Goal: Information Seeking & Learning: Compare options

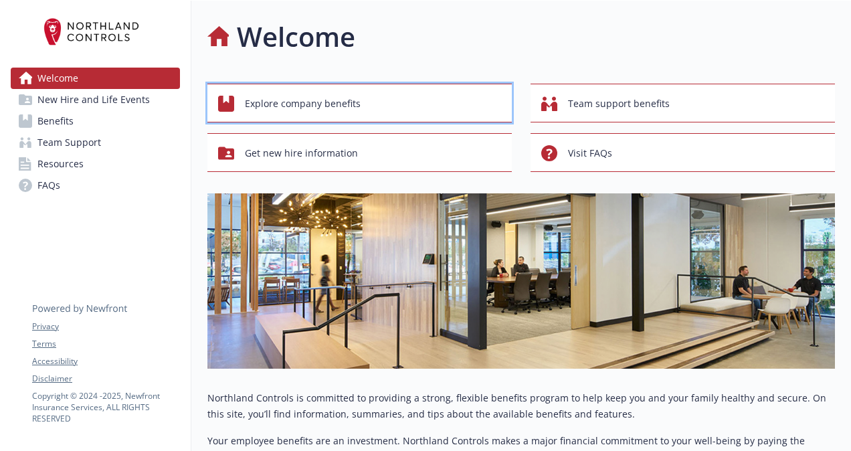
click at [369, 120] on button "Explore company benefits" at bounding box center [359, 103] width 305 height 39
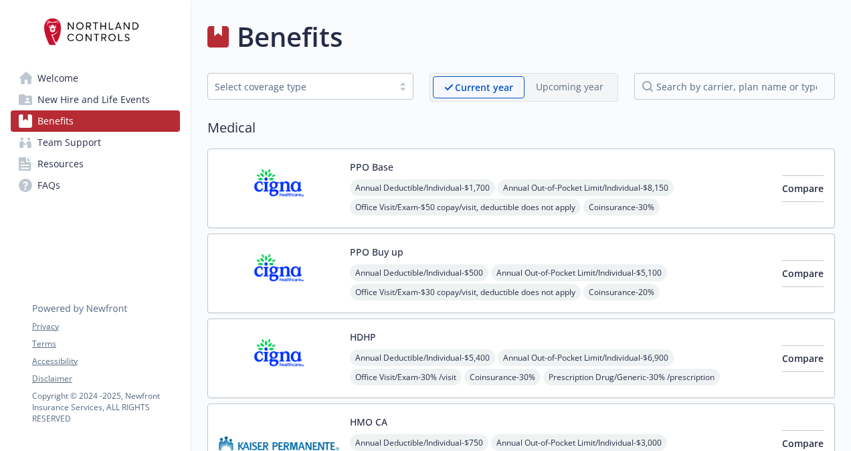
scroll to position [11, 0]
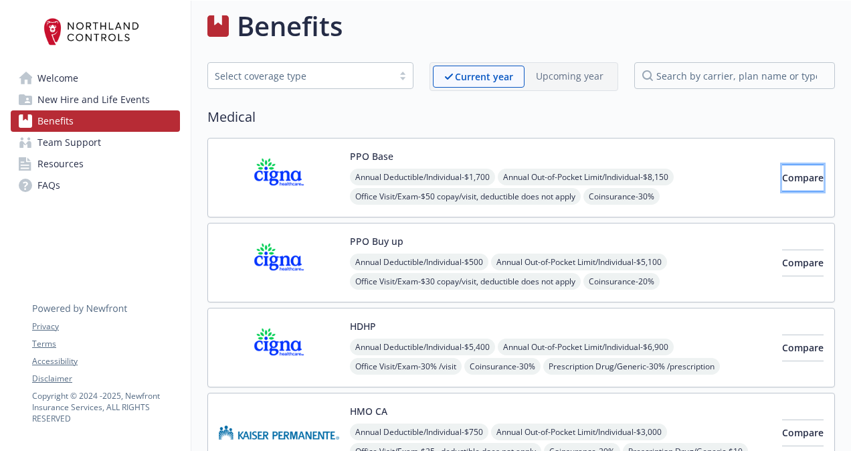
click at [782, 171] on span "Compare" at bounding box center [802, 177] width 41 height 13
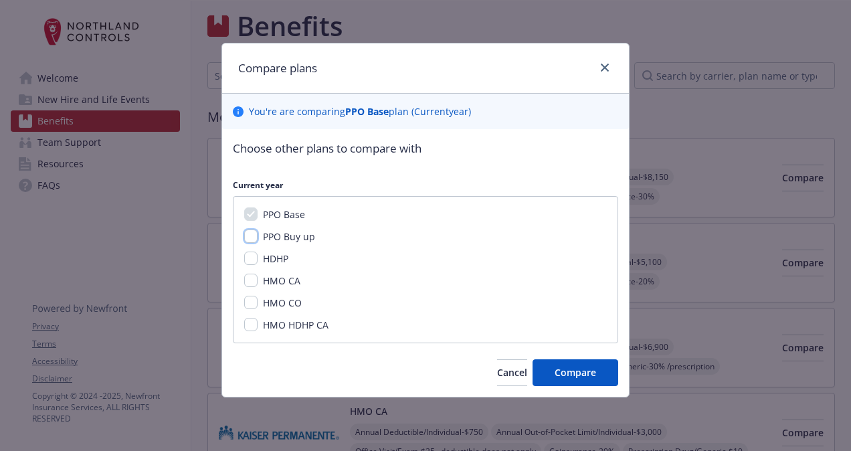
click at [249, 238] on input "PPO Buy up" at bounding box center [250, 236] width 13 height 13
checkbox input "true"
click at [252, 264] on input "HDHP" at bounding box center [250, 258] width 13 height 13
checkbox input "true"
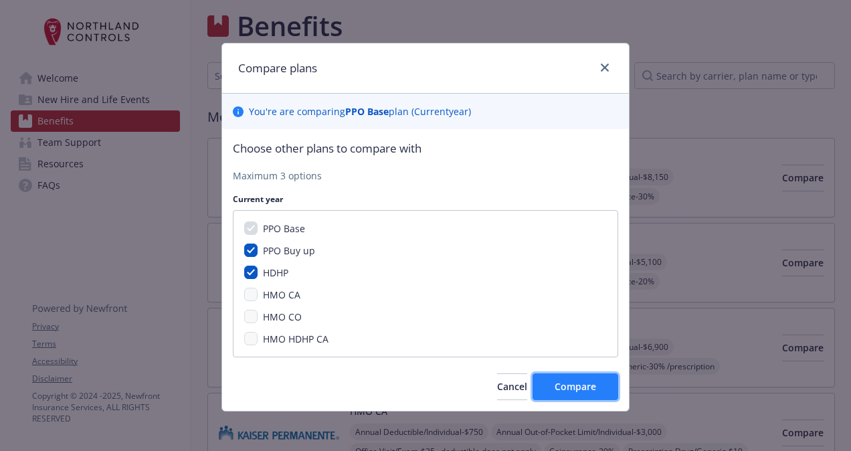
click at [580, 388] on span "Compare" at bounding box center [575, 386] width 41 height 13
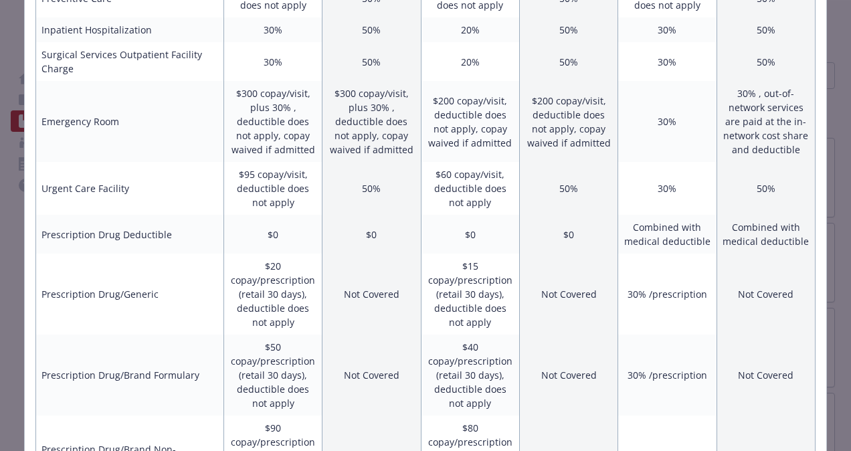
scroll to position [691, 0]
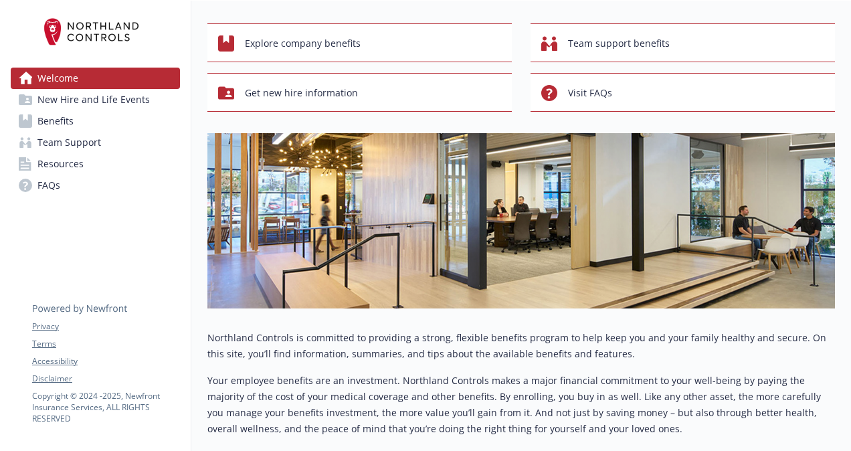
scroll to position [61, 0]
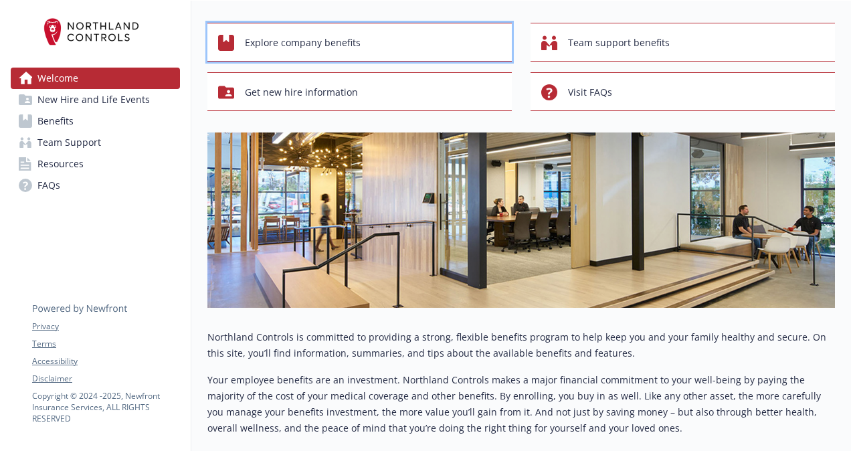
click at [361, 42] on div "Explore company benefits" at bounding box center [361, 42] width 287 height 25
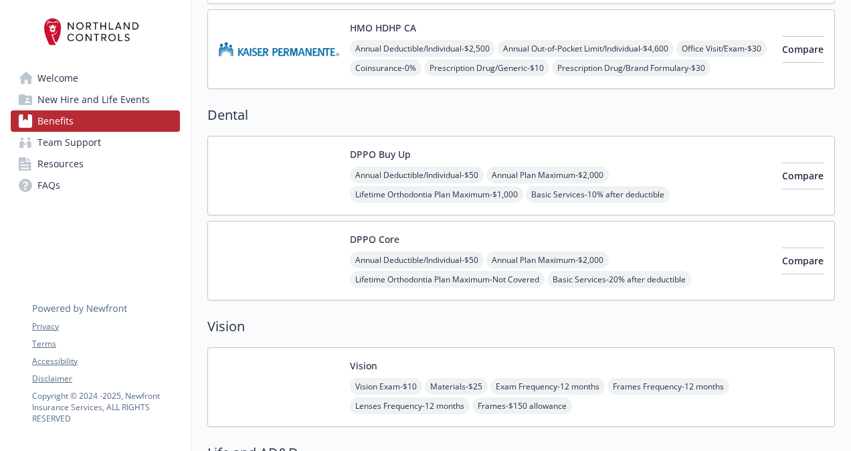
scroll to position [564, 0]
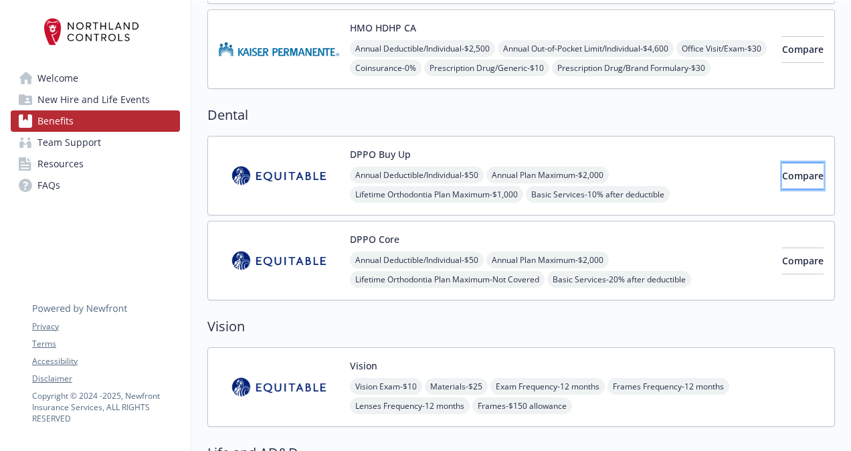
click at [782, 169] on span "Compare" at bounding box center [802, 175] width 41 height 13
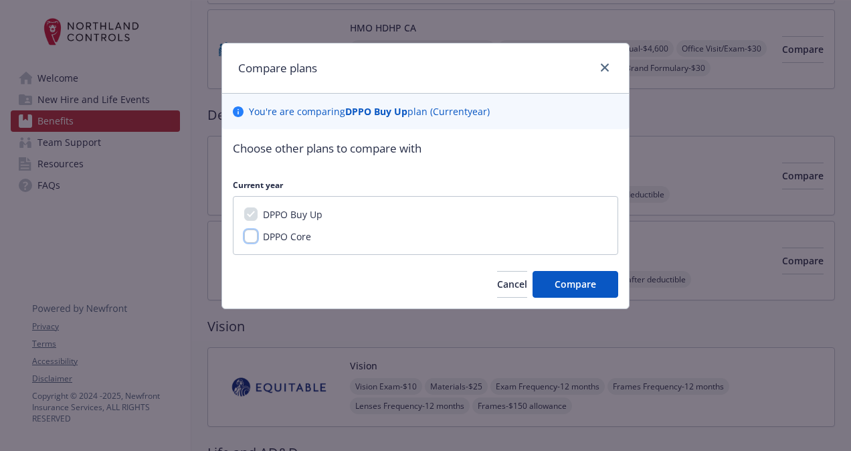
click at [252, 235] on input "DPPO Core" at bounding box center [250, 236] width 13 height 13
checkbox input "true"
click at [590, 284] on span "Compare" at bounding box center [575, 284] width 41 height 13
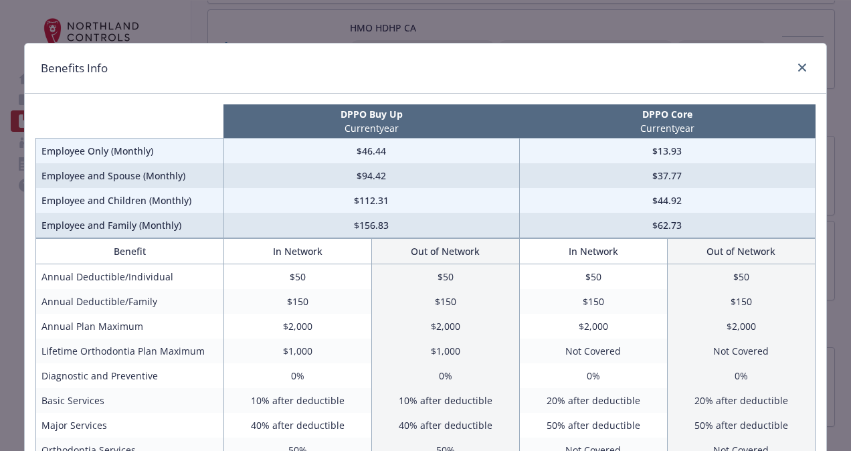
scroll to position [1, 0]
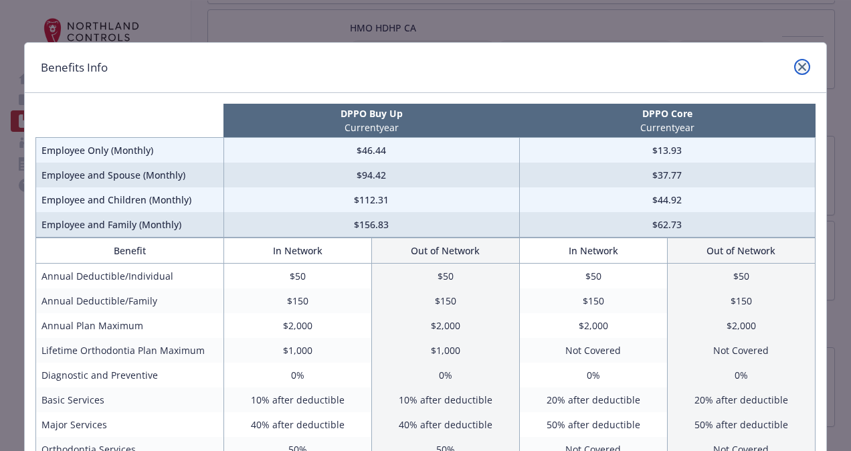
click at [798, 67] on icon "close" at bounding box center [802, 67] width 8 height 8
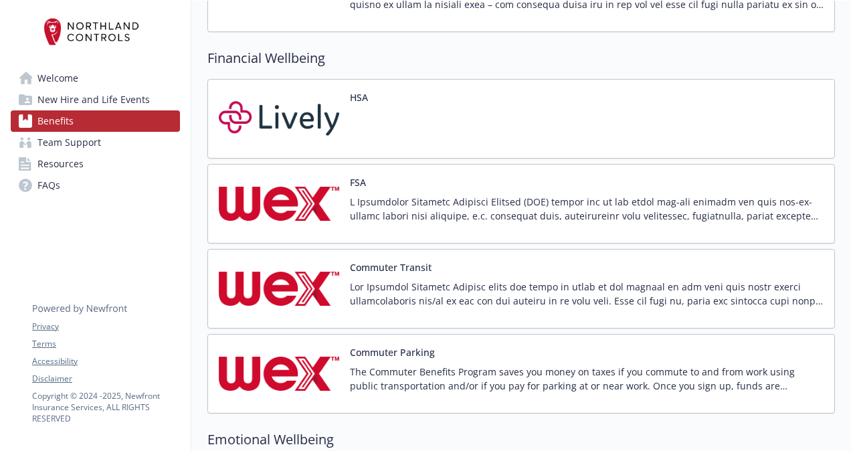
scroll to position [1720, 0]
click at [294, 280] on img at bounding box center [279, 288] width 120 height 57
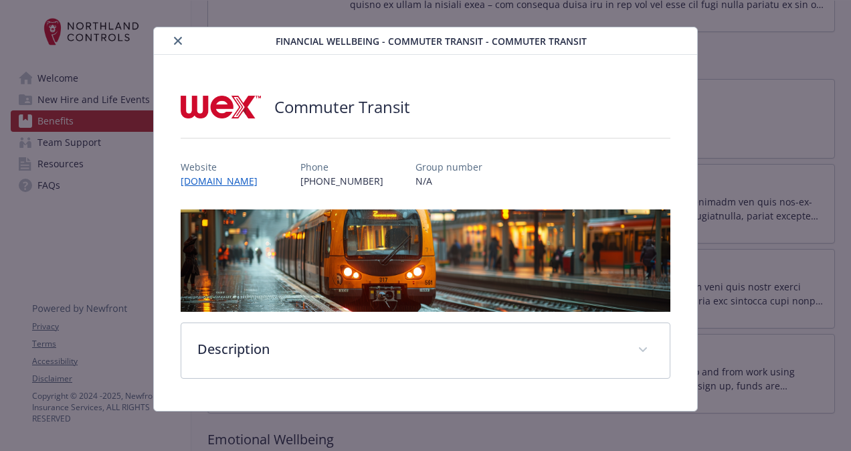
scroll to position [16, 0]
click at [174, 41] on icon "close" at bounding box center [178, 41] width 8 height 8
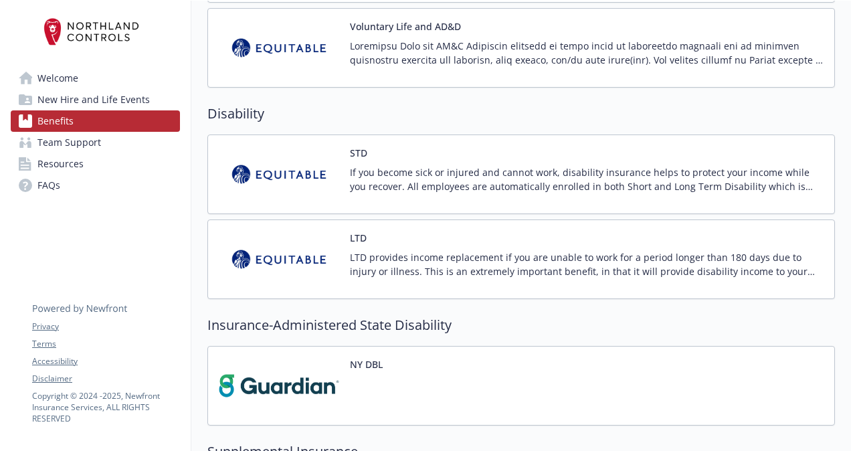
scroll to position [1091, 0]
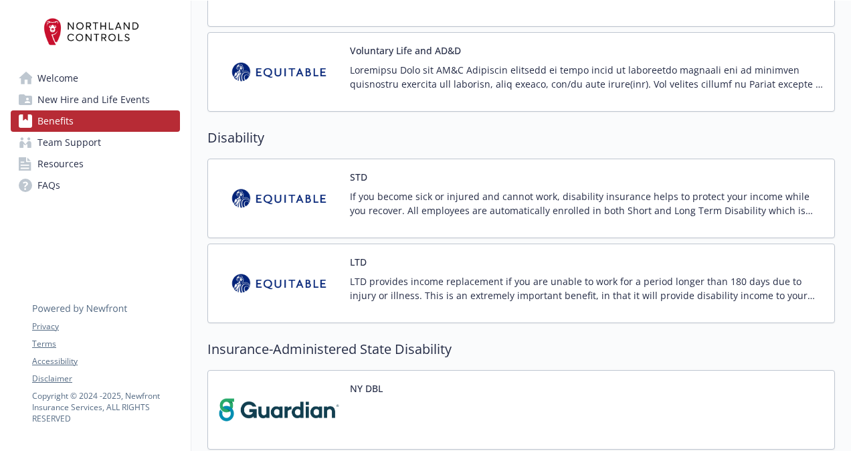
click at [629, 264] on div "LTD LTD provides income replacement if you are unable to work for a period long…" at bounding box center [587, 283] width 474 height 57
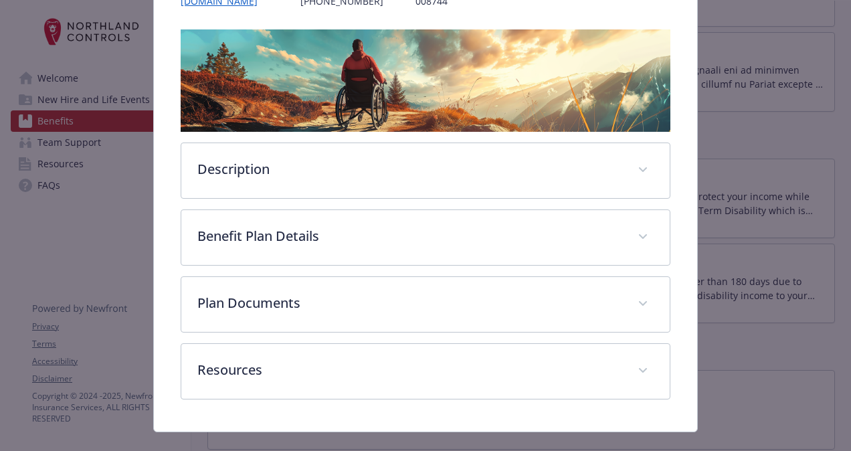
scroll to position [210, 0]
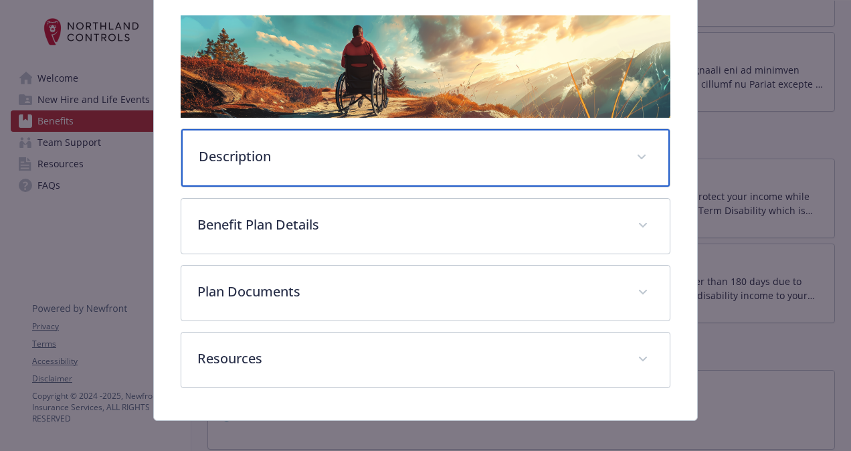
click at [506, 178] on div "Description" at bounding box center [425, 158] width 489 height 58
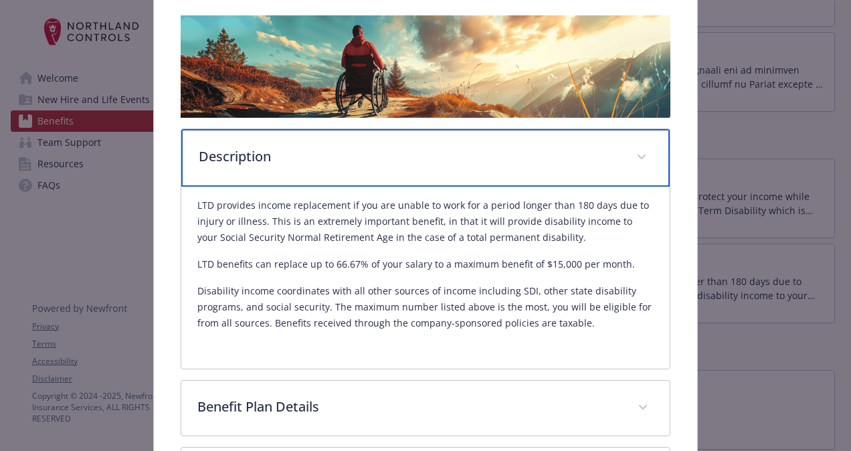
scroll to position [388, 0]
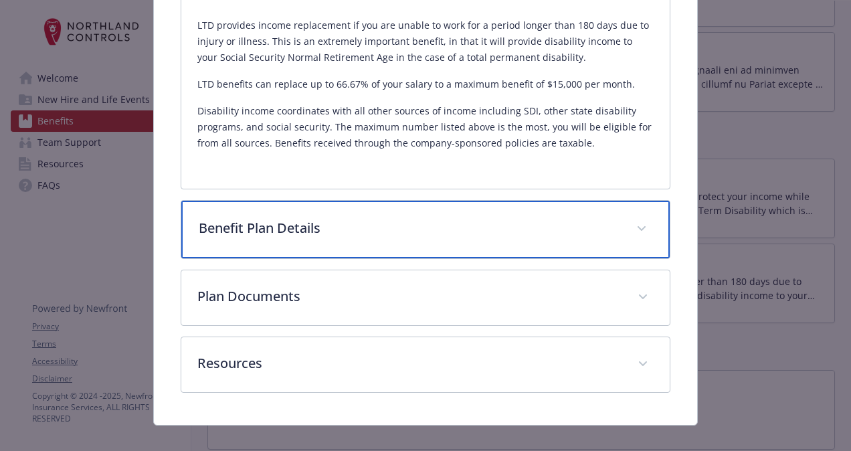
click at [376, 234] on p "Benefit Plan Details" at bounding box center [410, 228] width 422 height 20
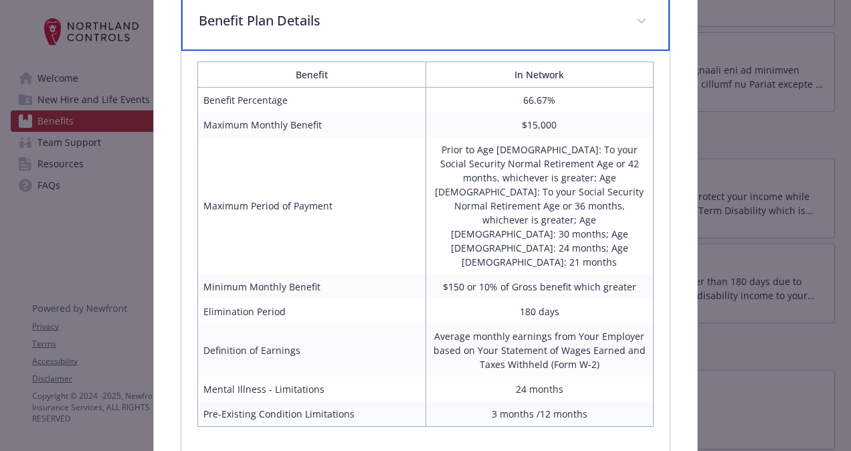
scroll to position [596, 0]
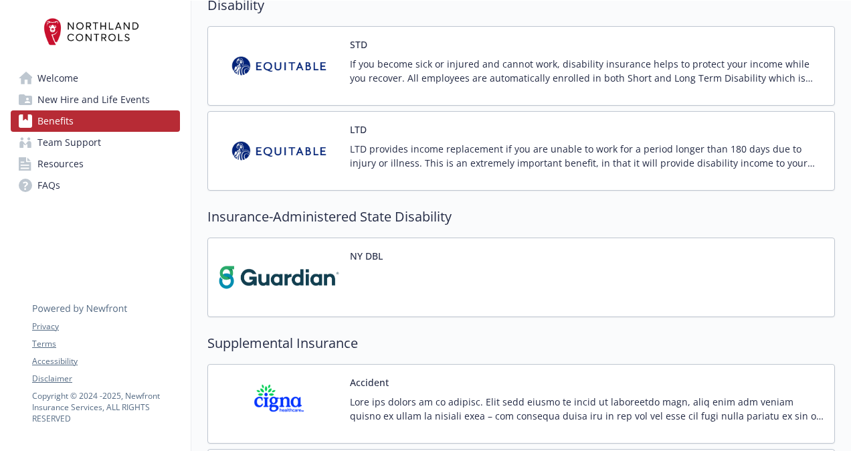
scroll to position [1456, 0]
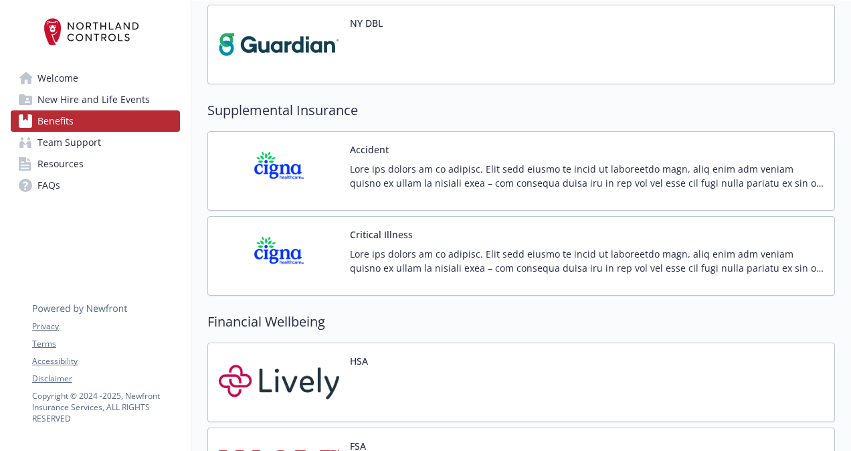
click at [418, 169] on p at bounding box center [587, 176] width 474 height 28
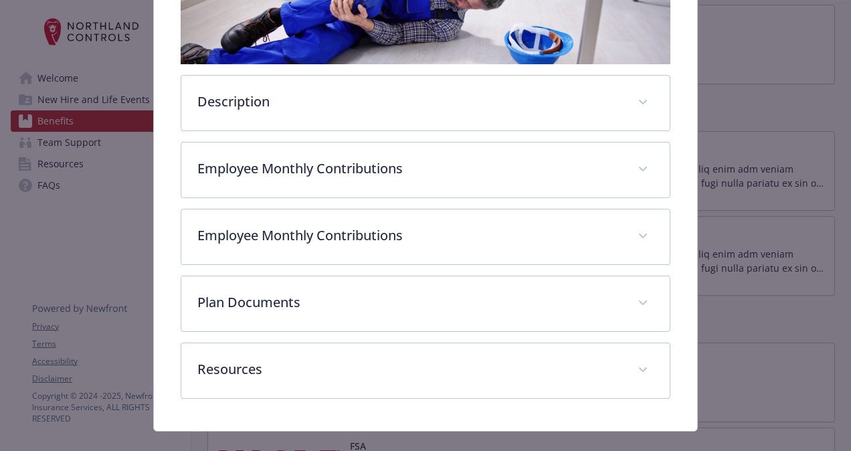
scroll to position [266, 0]
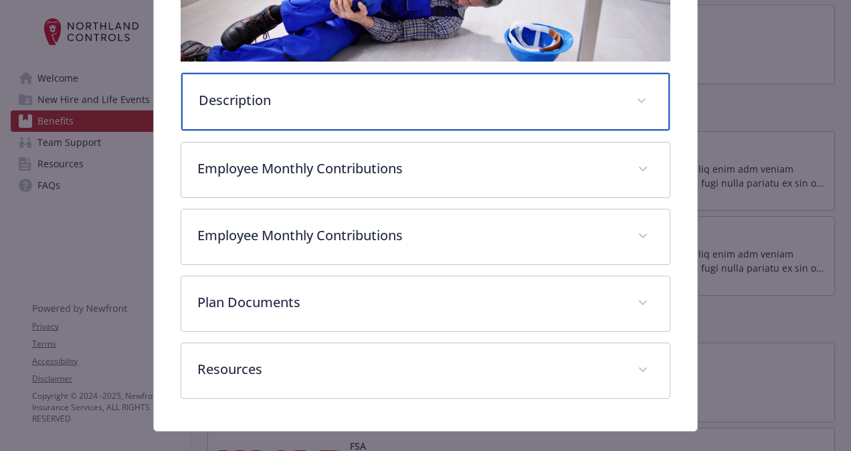
click at [431, 122] on div "Description" at bounding box center [425, 102] width 489 height 58
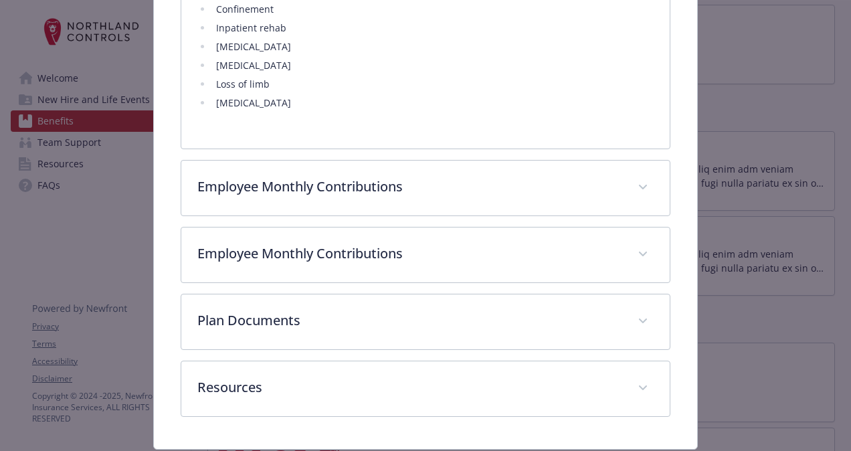
scroll to position [877, 0]
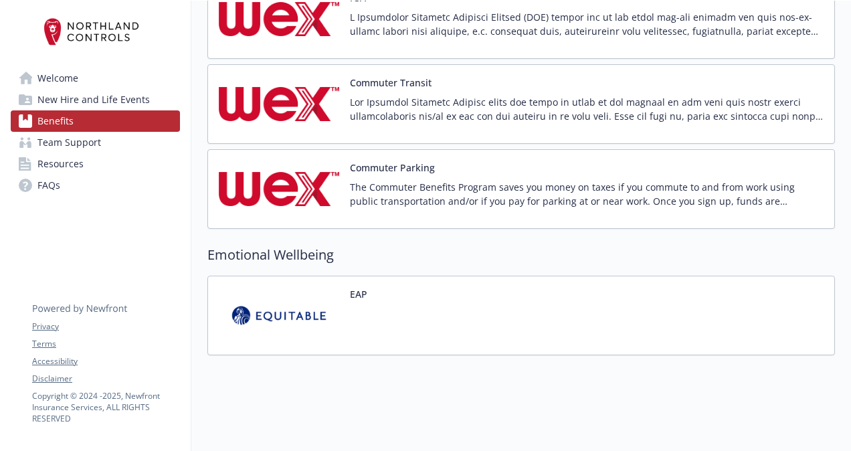
scroll to position [1905, 0]
click at [381, 288] on div "EAP" at bounding box center [521, 316] width 628 height 80
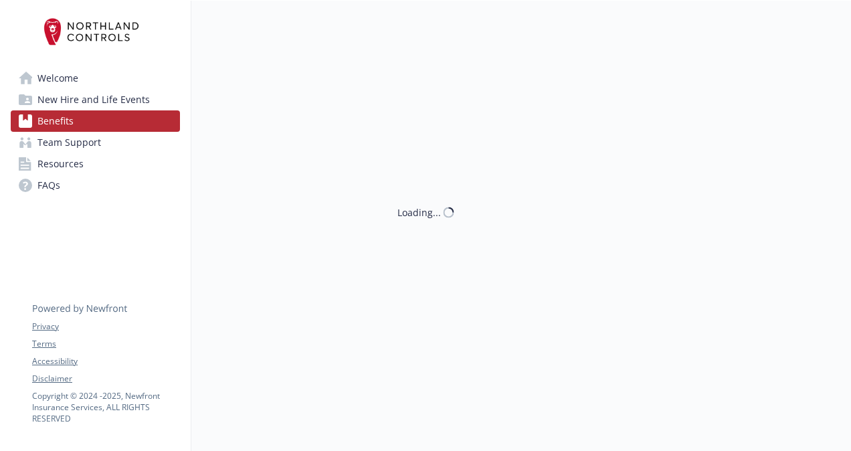
scroll to position [1905, 0]
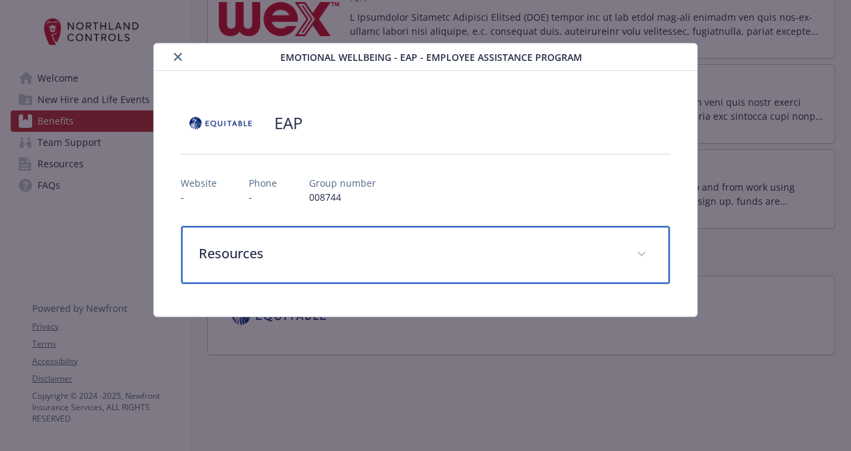
click at [395, 246] on p "Resources" at bounding box center [410, 254] width 422 height 20
